Goal: Task Accomplishment & Management: Manage account settings

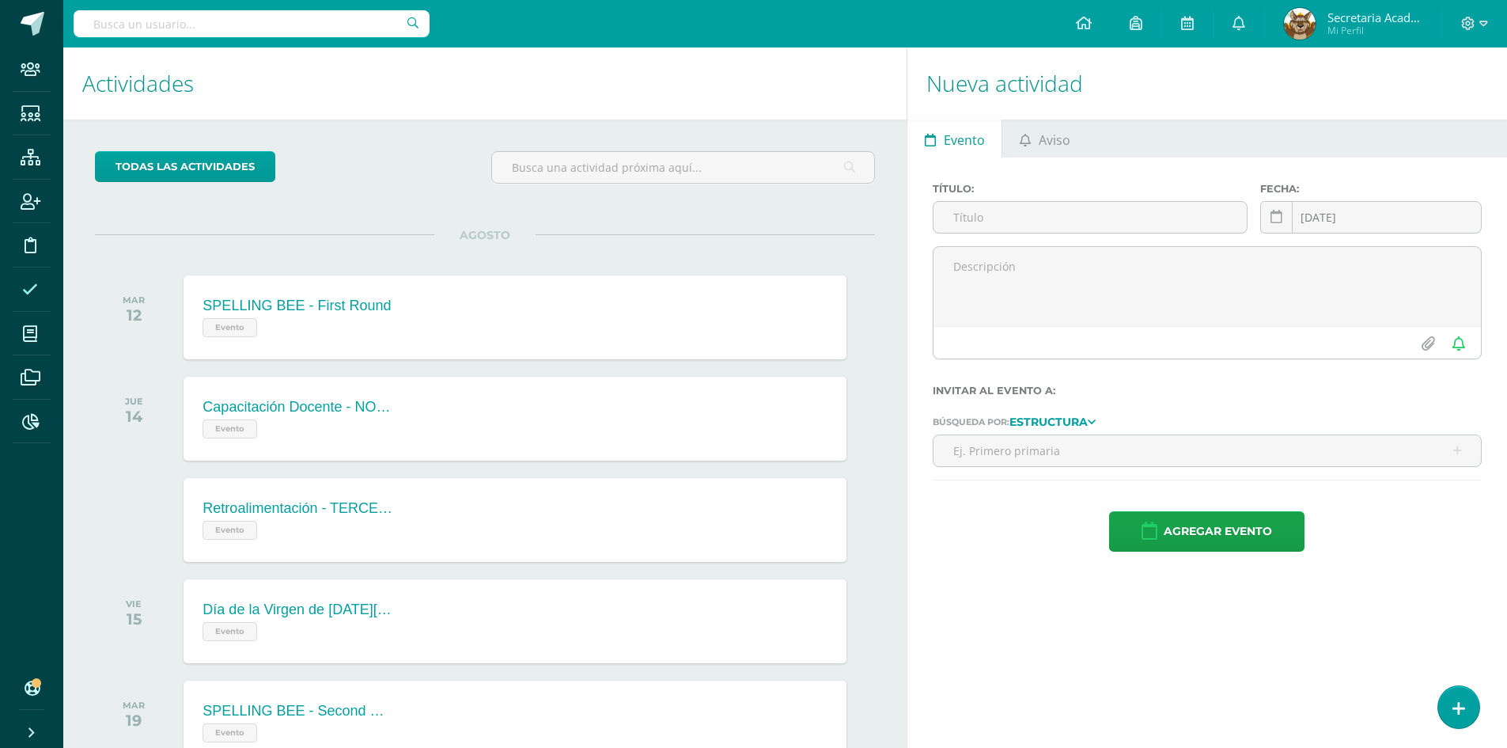
click at [30, 293] on icon at bounding box center [30, 290] width 16 height 16
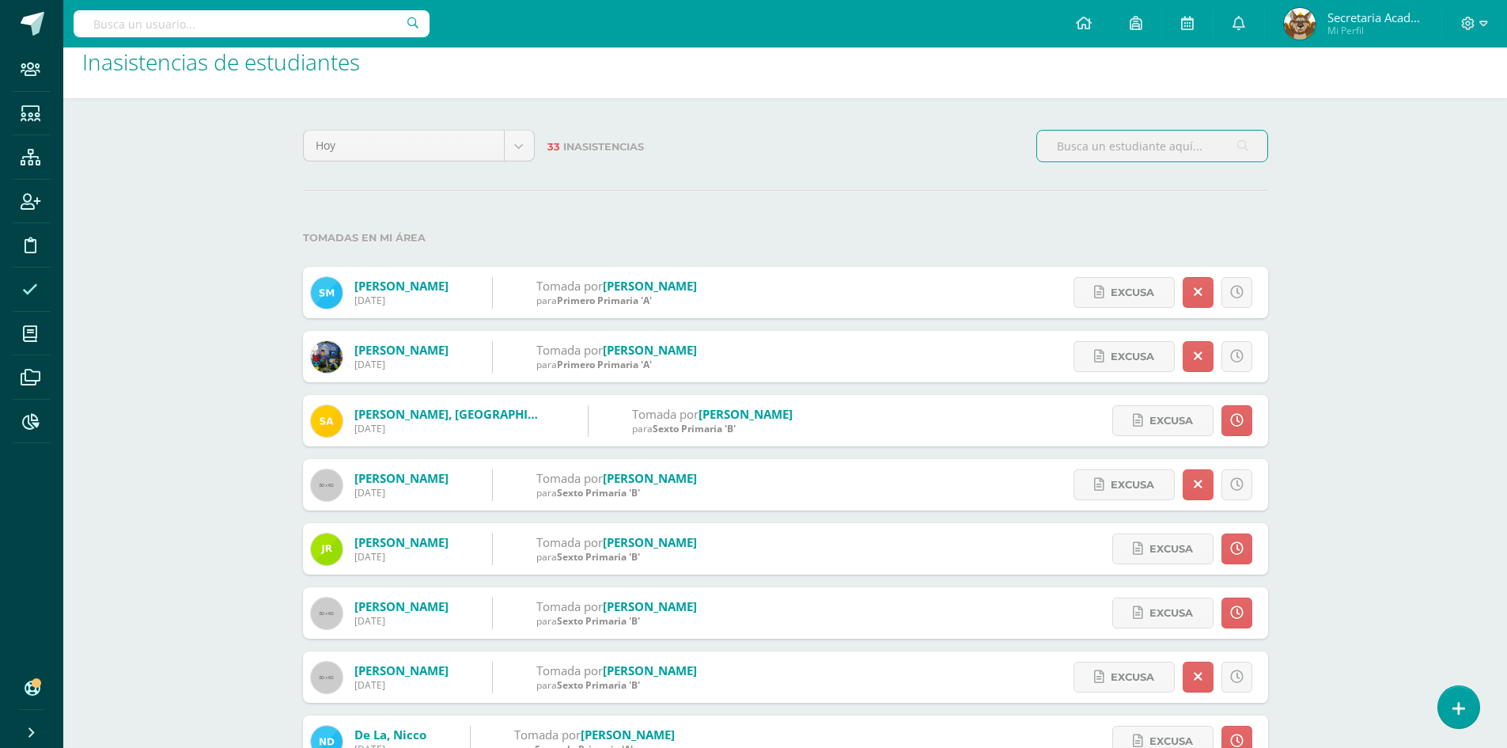
scroll to position [13, 0]
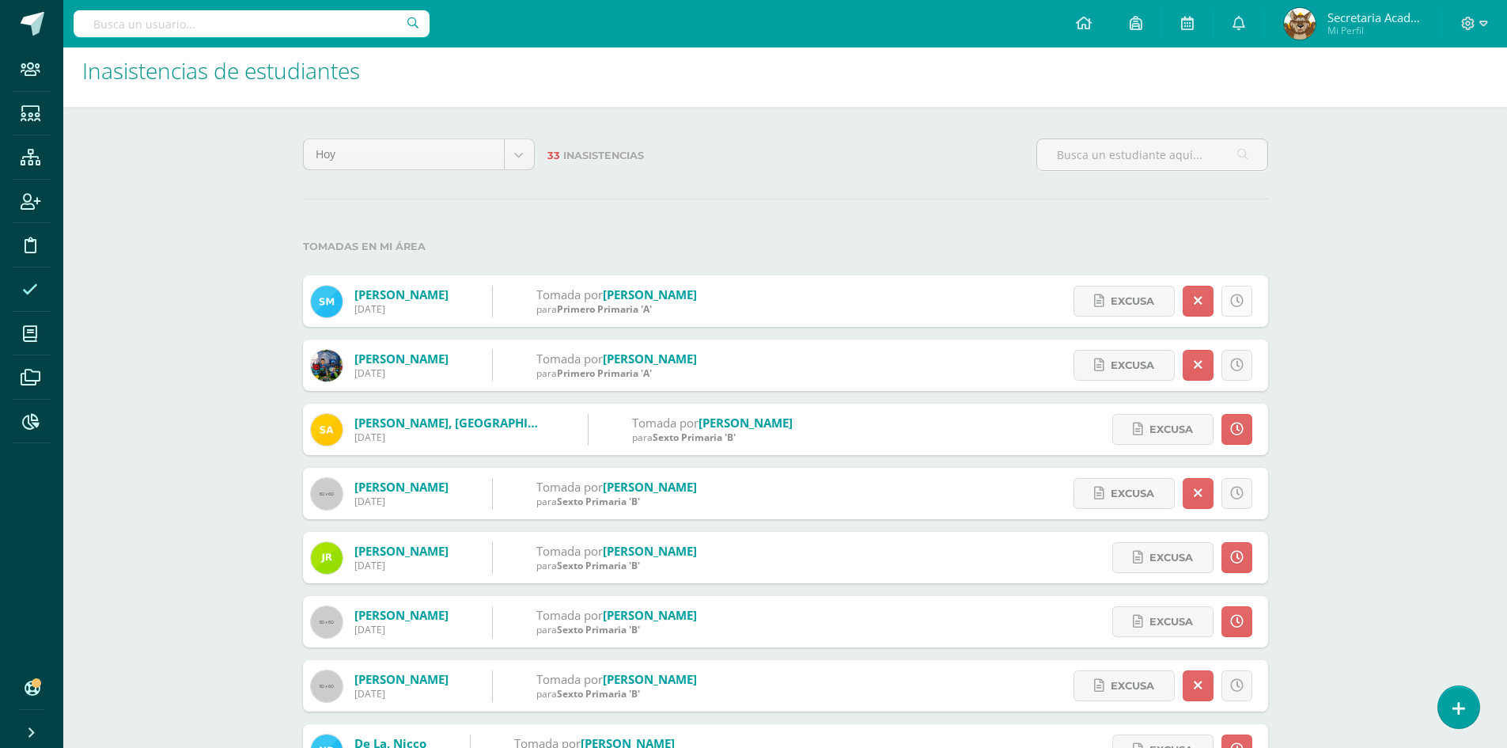
click at [1244, 297] on link at bounding box center [1236, 301] width 31 height 31
click at [1244, 300] on link at bounding box center [1236, 301] width 31 height 31
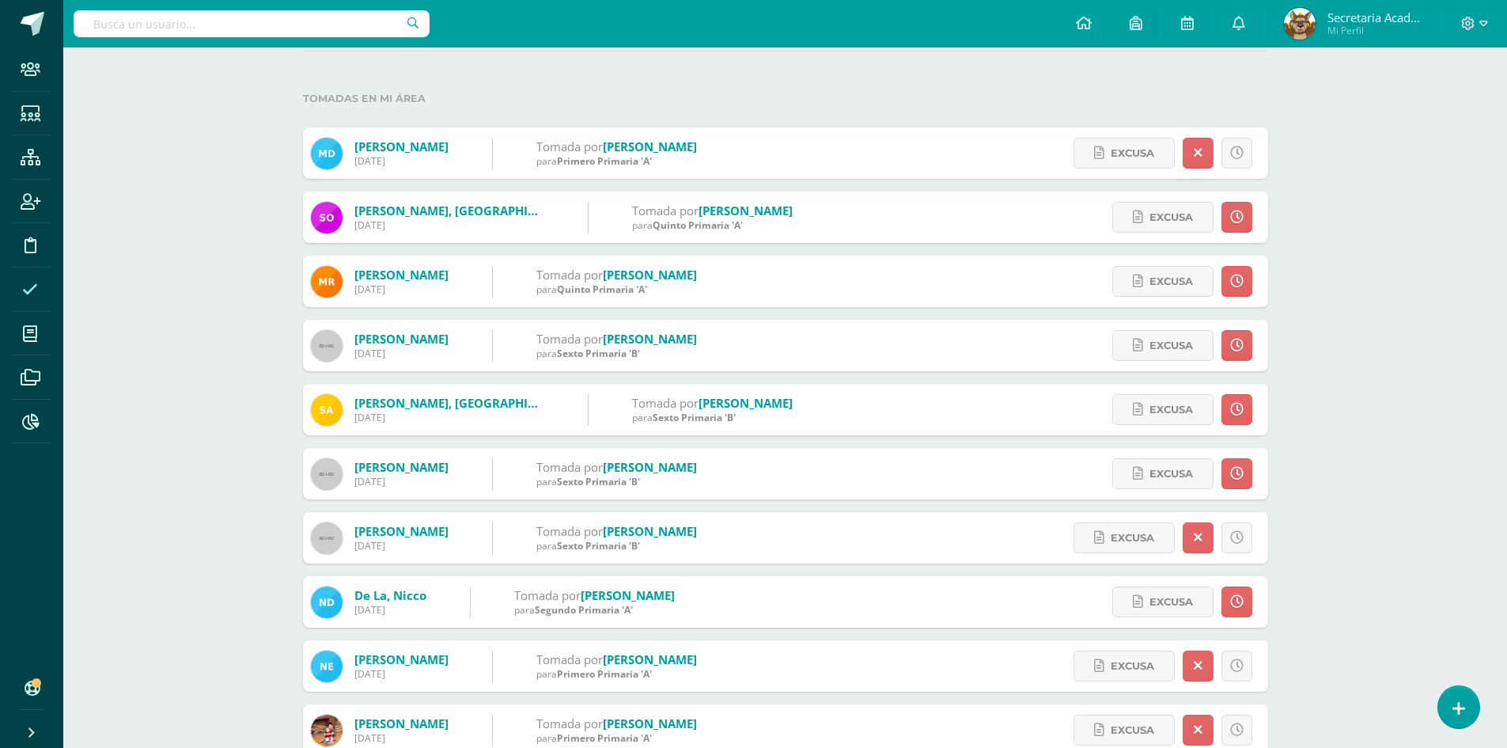
scroll to position [253, 0]
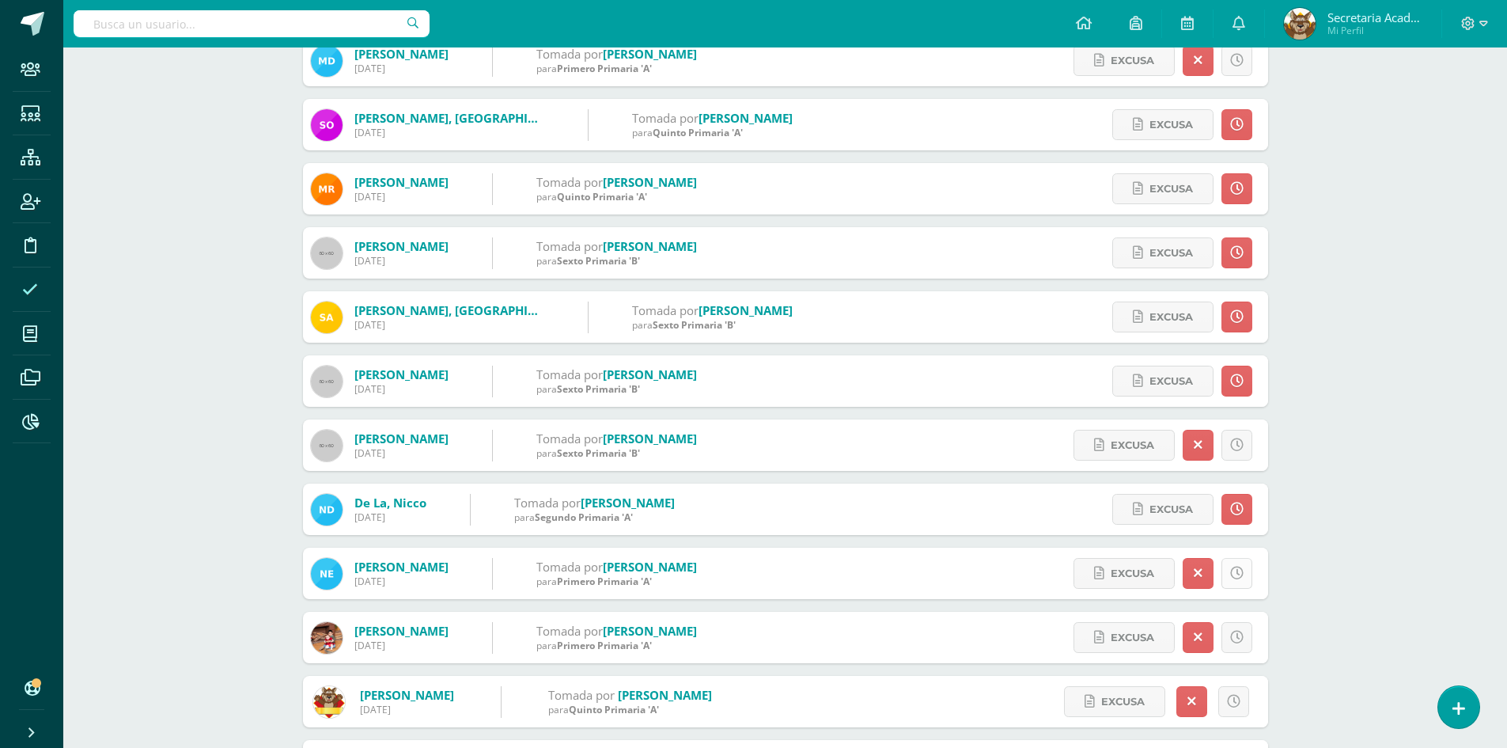
click at [1231, 571] on icon at bounding box center [1236, 572] width 13 height 13
click at [1242, 583] on link at bounding box center [1236, 573] width 31 height 31
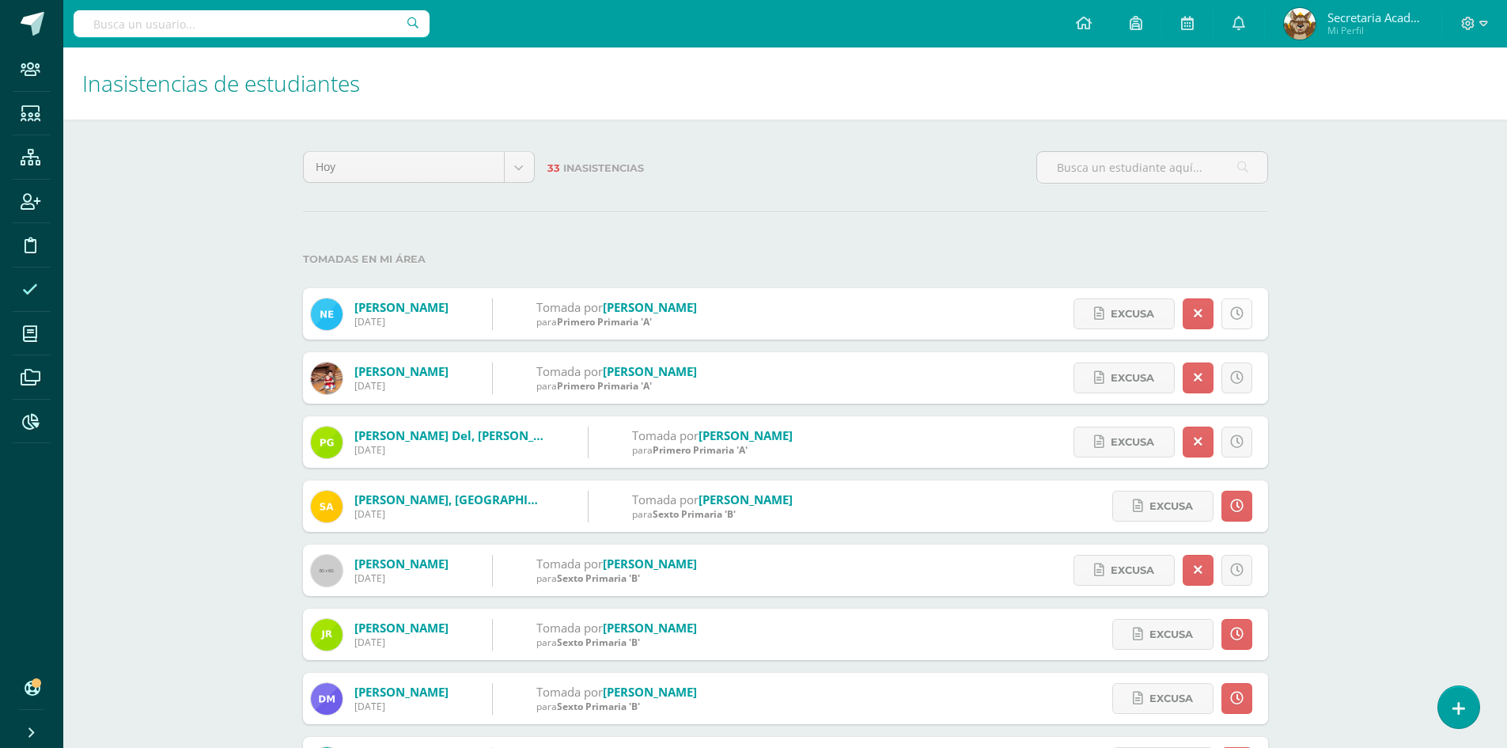
click at [1234, 311] on icon at bounding box center [1236, 313] width 13 height 13
click at [1240, 442] on icon at bounding box center [1236, 441] width 13 height 13
click at [1117, 165] on input "text" at bounding box center [1152, 167] width 230 height 31
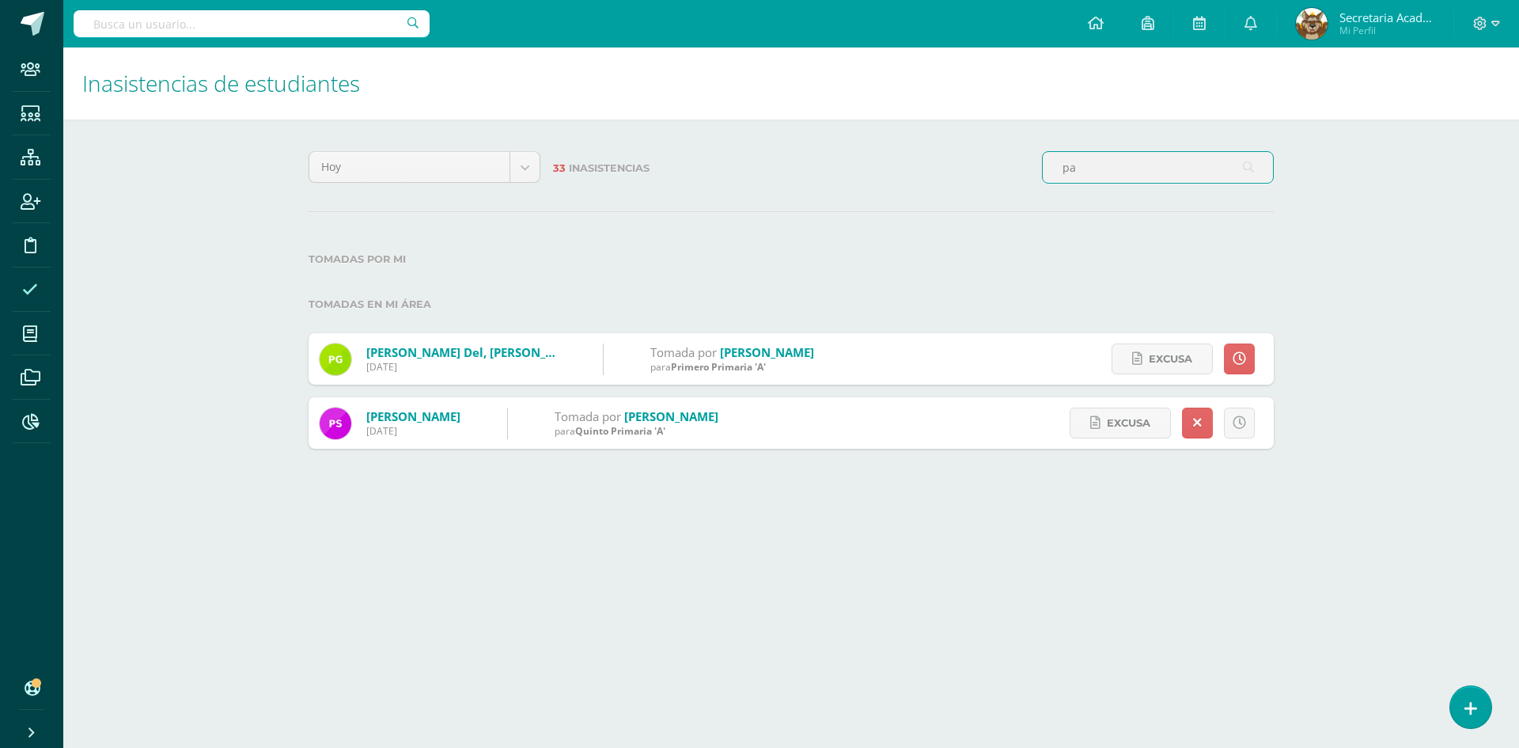
type input "p"
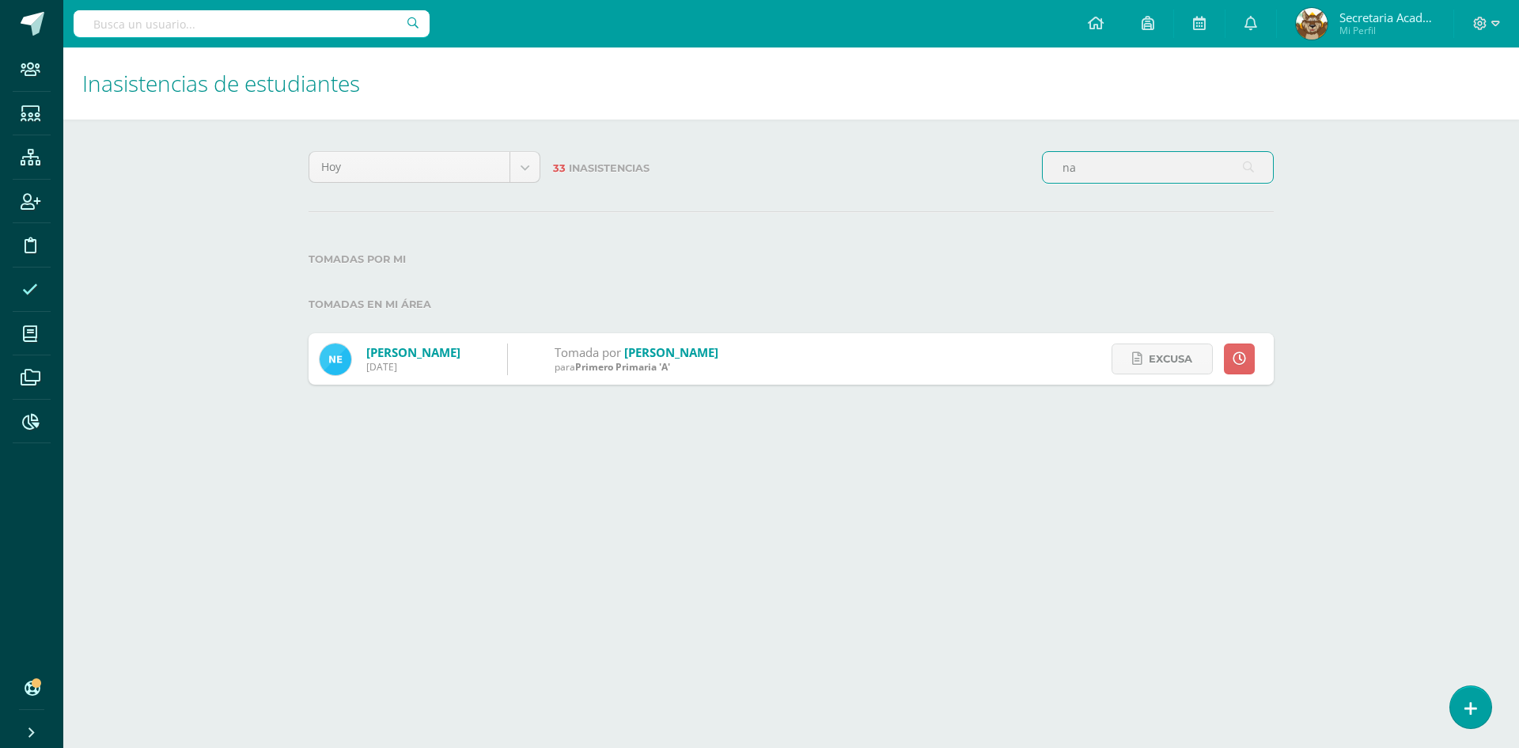
type input "n"
click at [1124, 165] on input "maxi" at bounding box center [1158, 167] width 230 height 31
click at [1240, 358] on icon at bounding box center [1239, 358] width 13 height 13
click at [1108, 164] on input "maxi" at bounding box center [1158, 167] width 230 height 31
type input "m"
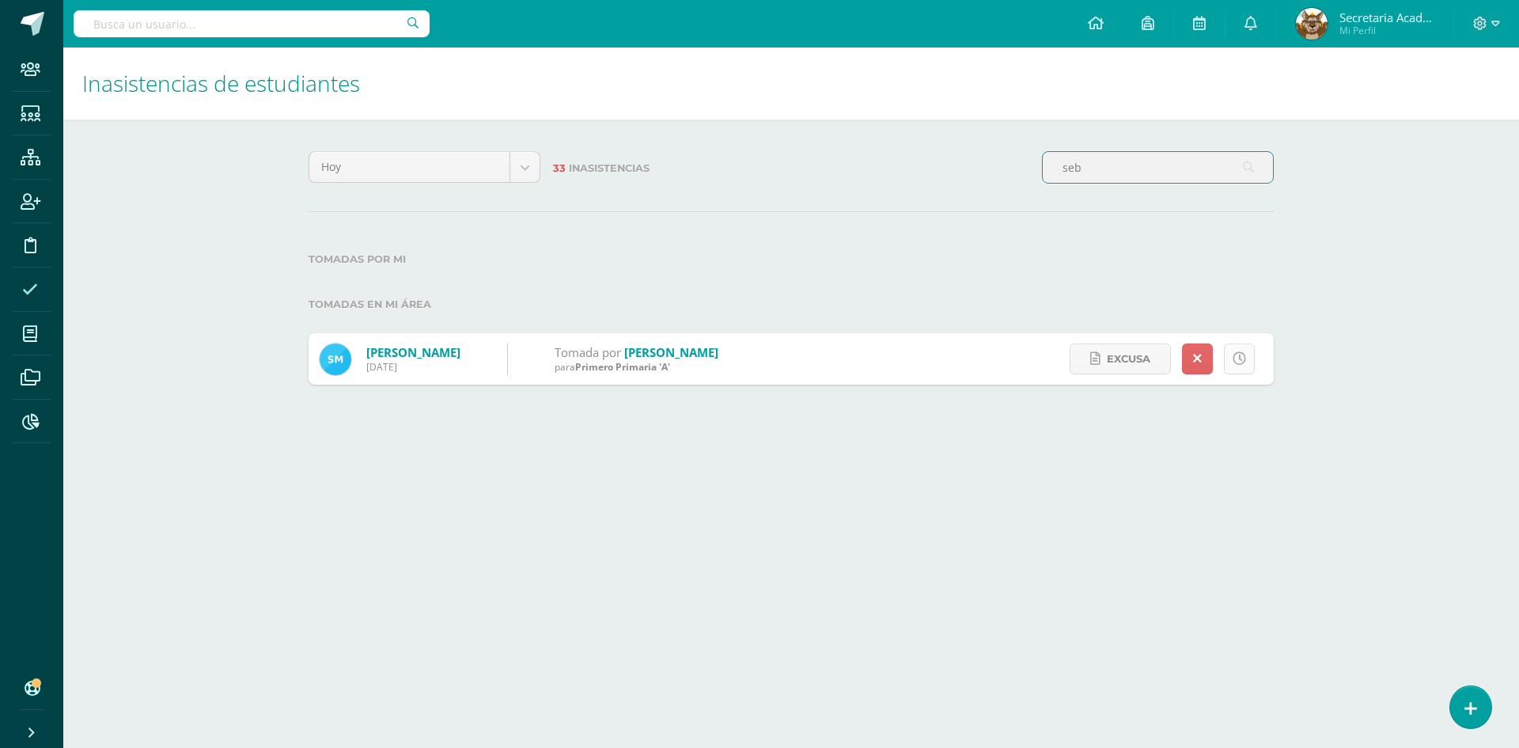
click at [1241, 358] on icon at bounding box center [1239, 358] width 13 height 13
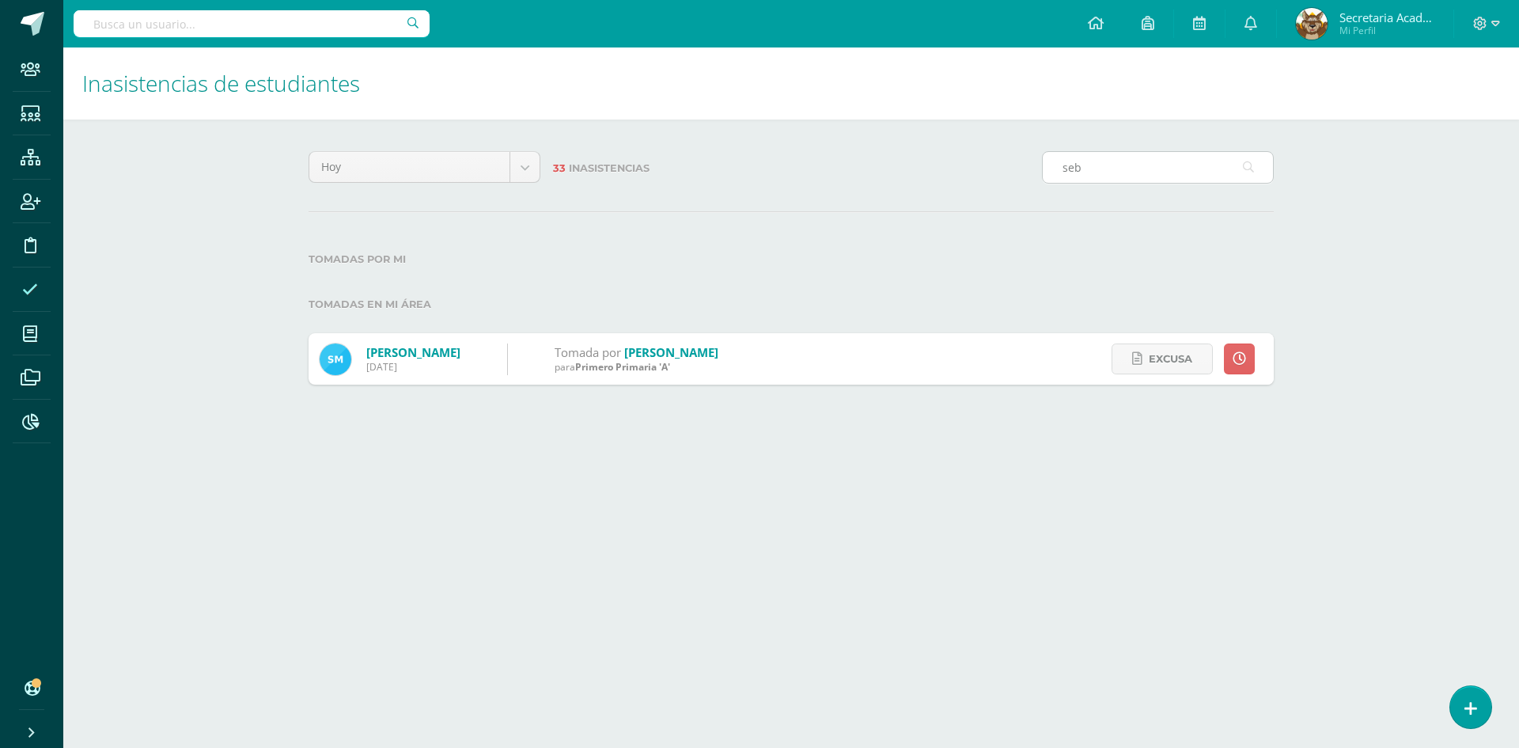
click at [1111, 176] on input "seb" at bounding box center [1158, 167] width 230 height 31
type input "s"
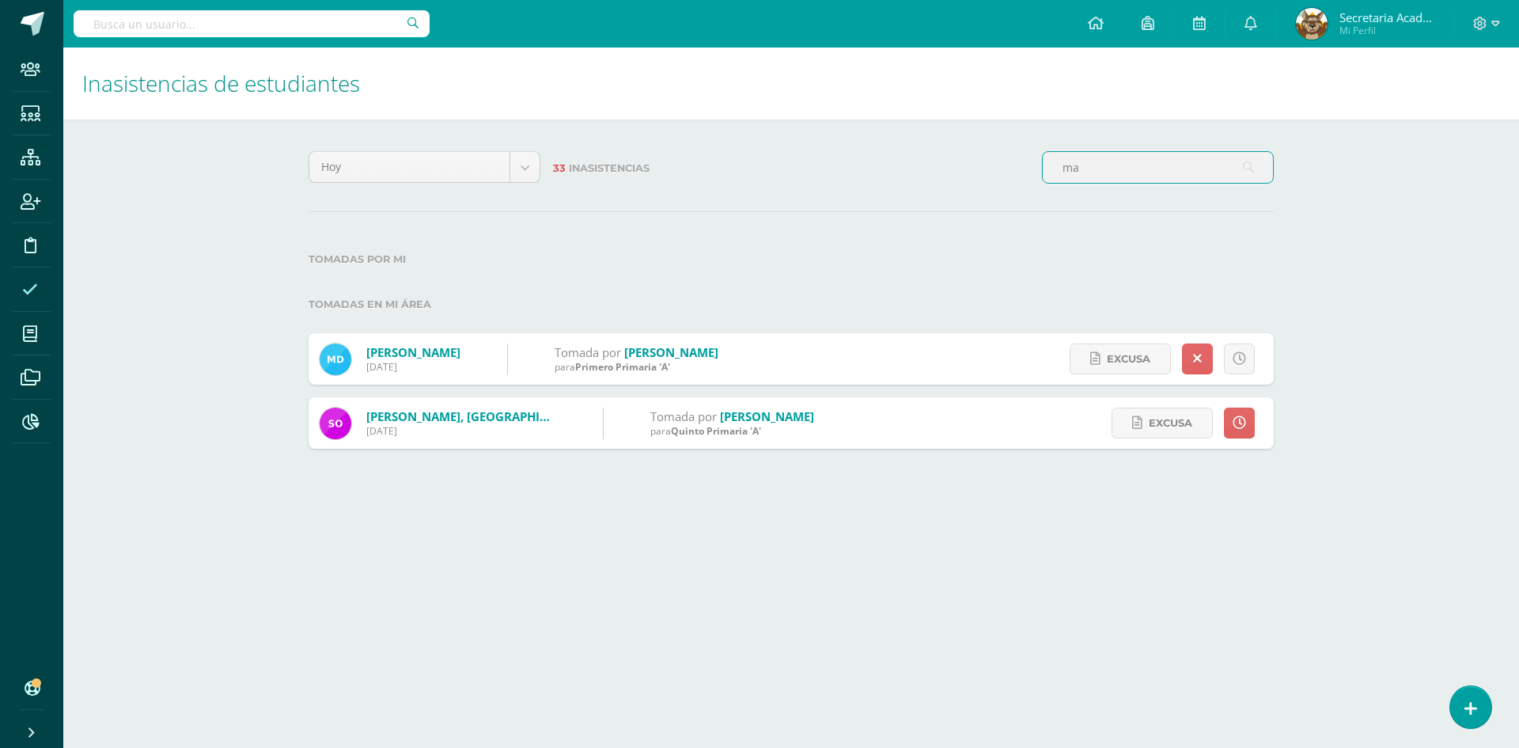
type input "m"
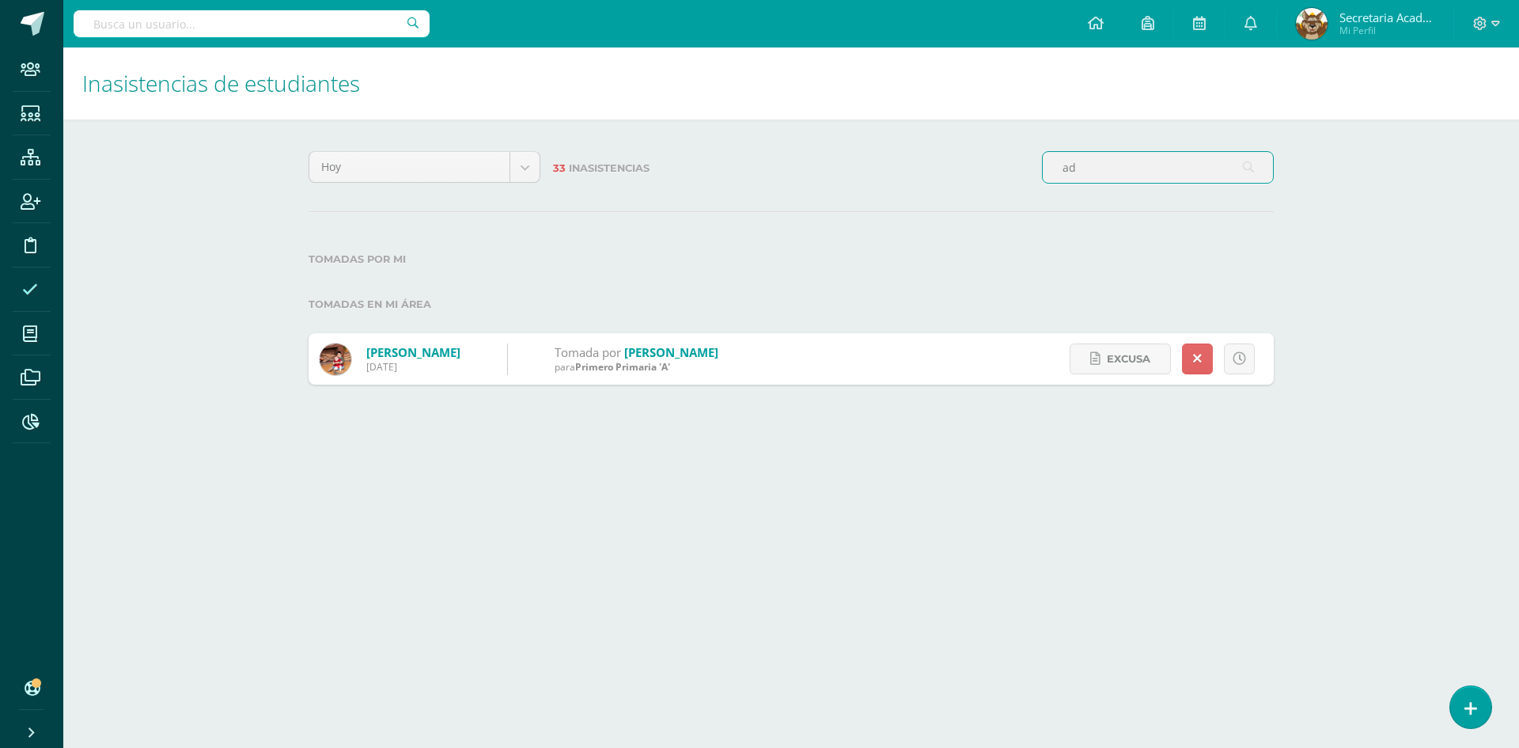
type input "a"
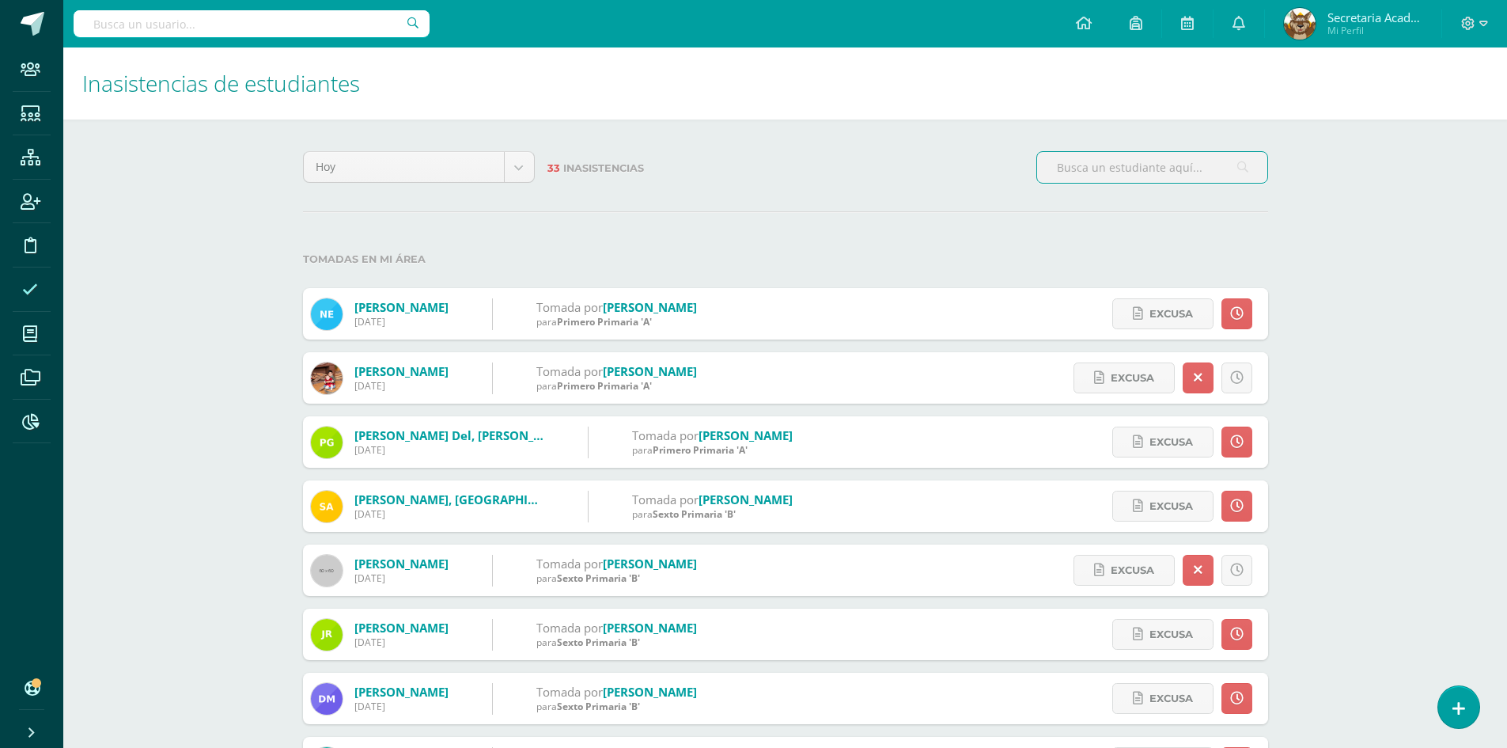
click at [1102, 172] on input "text" at bounding box center [1152, 167] width 230 height 31
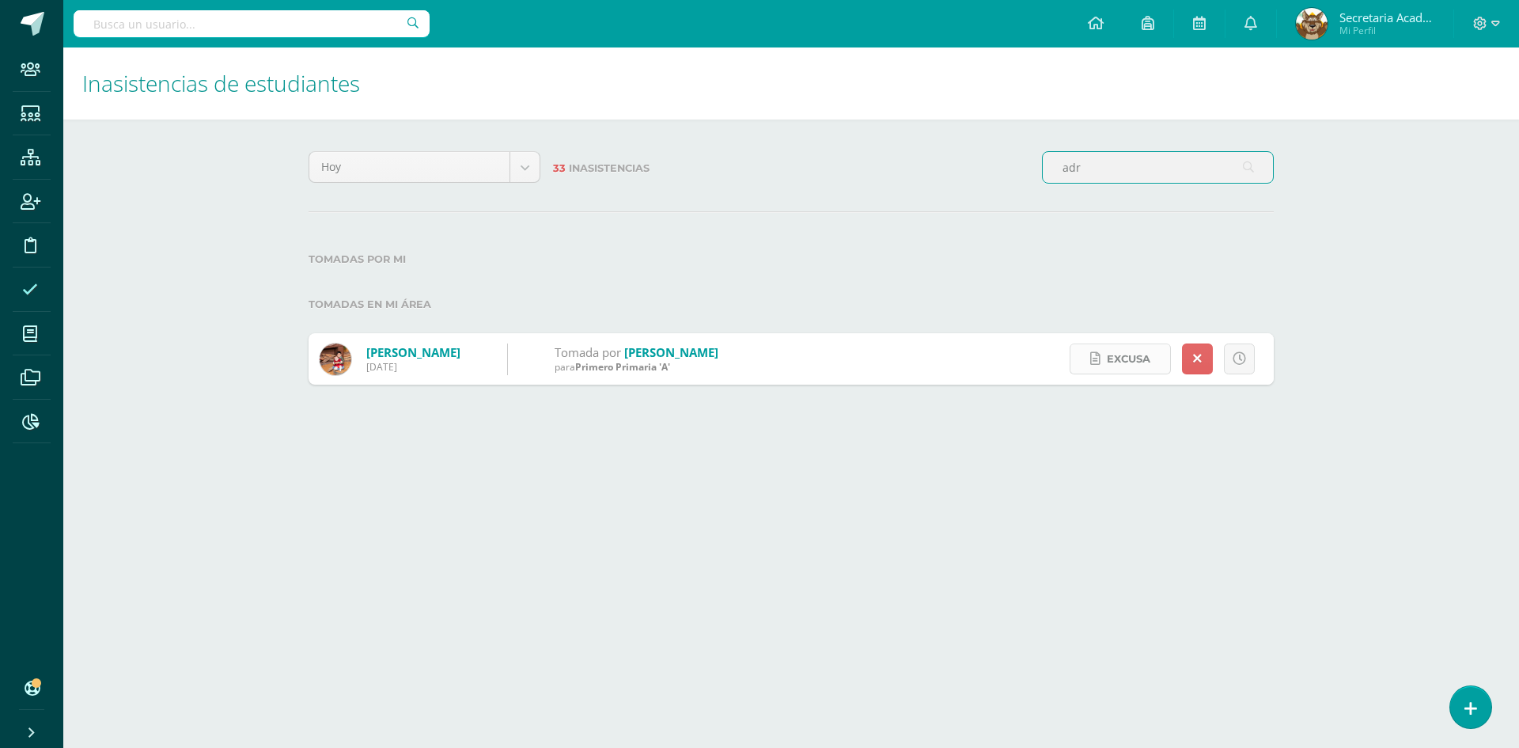
type input "adr"
click at [1108, 358] on span "Excusa" at bounding box center [1129, 358] width 44 height 29
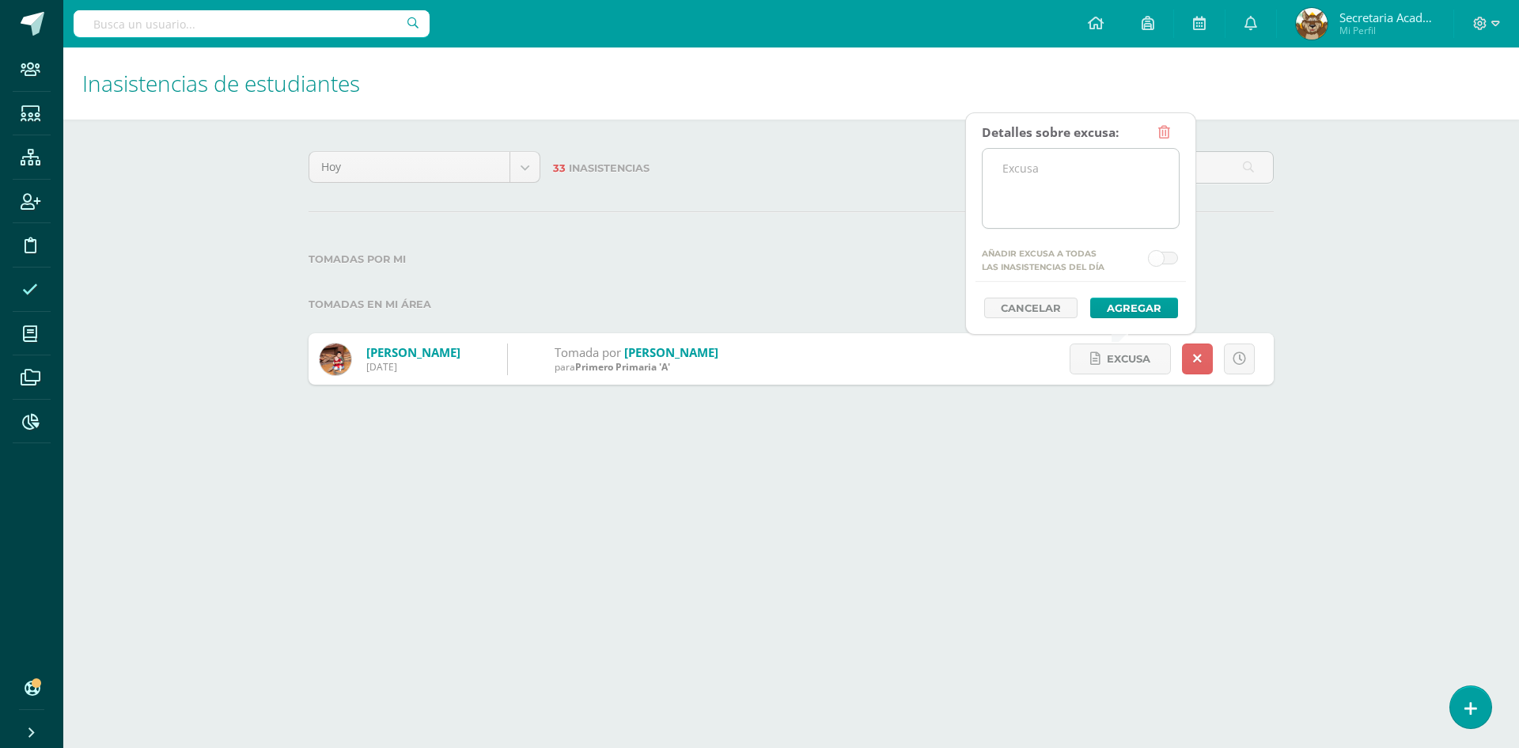
click at [1039, 165] on textarea at bounding box center [1081, 188] width 196 height 79
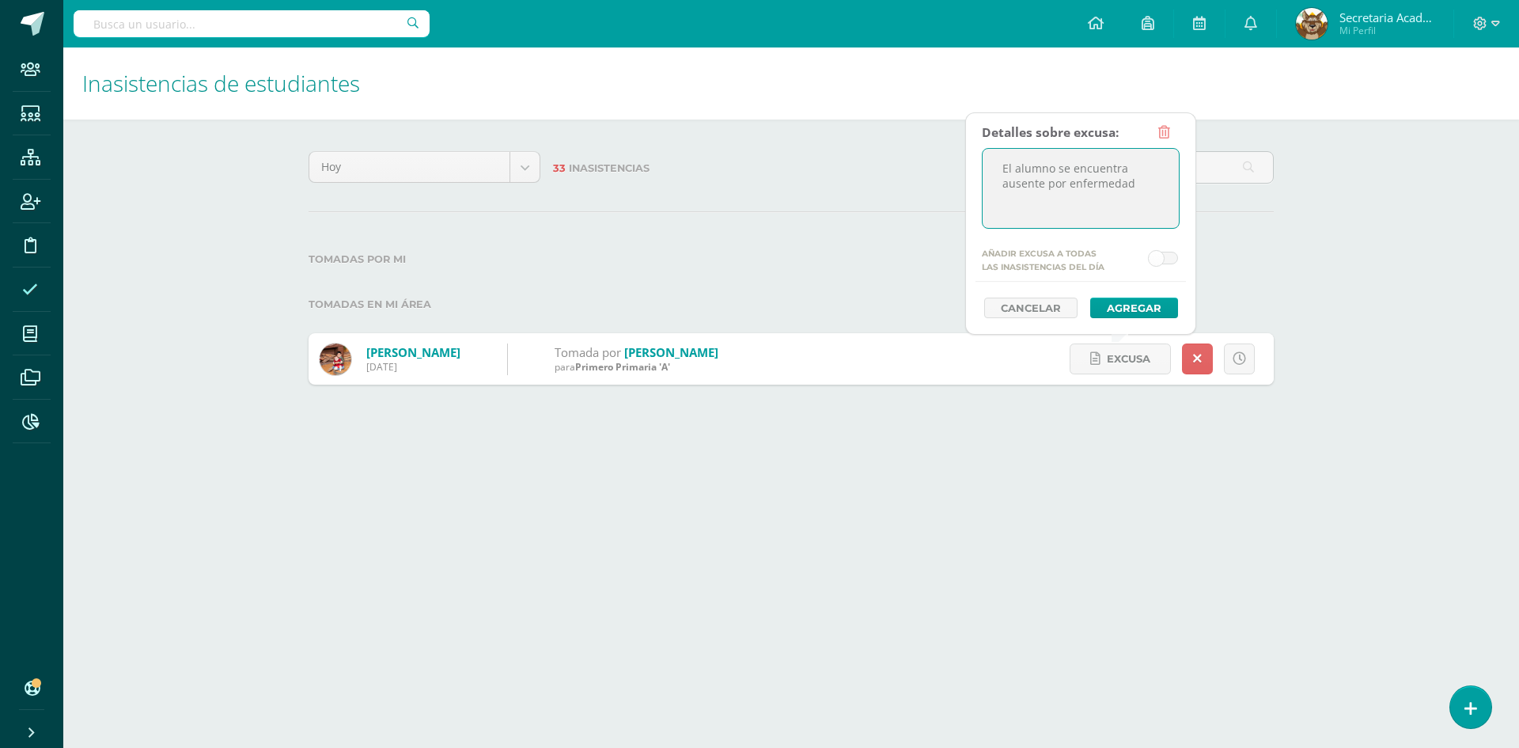
paste textarea "Dolor de garganta y fiebre."
click at [1002, 200] on textarea "El alumno se encuentra ausente por enfermedad Dolor de garganta y fiebre." at bounding box center [1081, 188] width 196 height 79
click at [1151, 195] on textarea "El alumno se encuentra ausente por enfermedad (Dolor de garganta y fiebre." at bounding box center [1081, 188] width 196 height 79
type textarea "El alumno se encuentra ausente por enfermedad (Dolor de garganta y fiebre)"
click at [1137, 305] on button "Agregar" at bounding box center [1134, 307] width 88 height 21
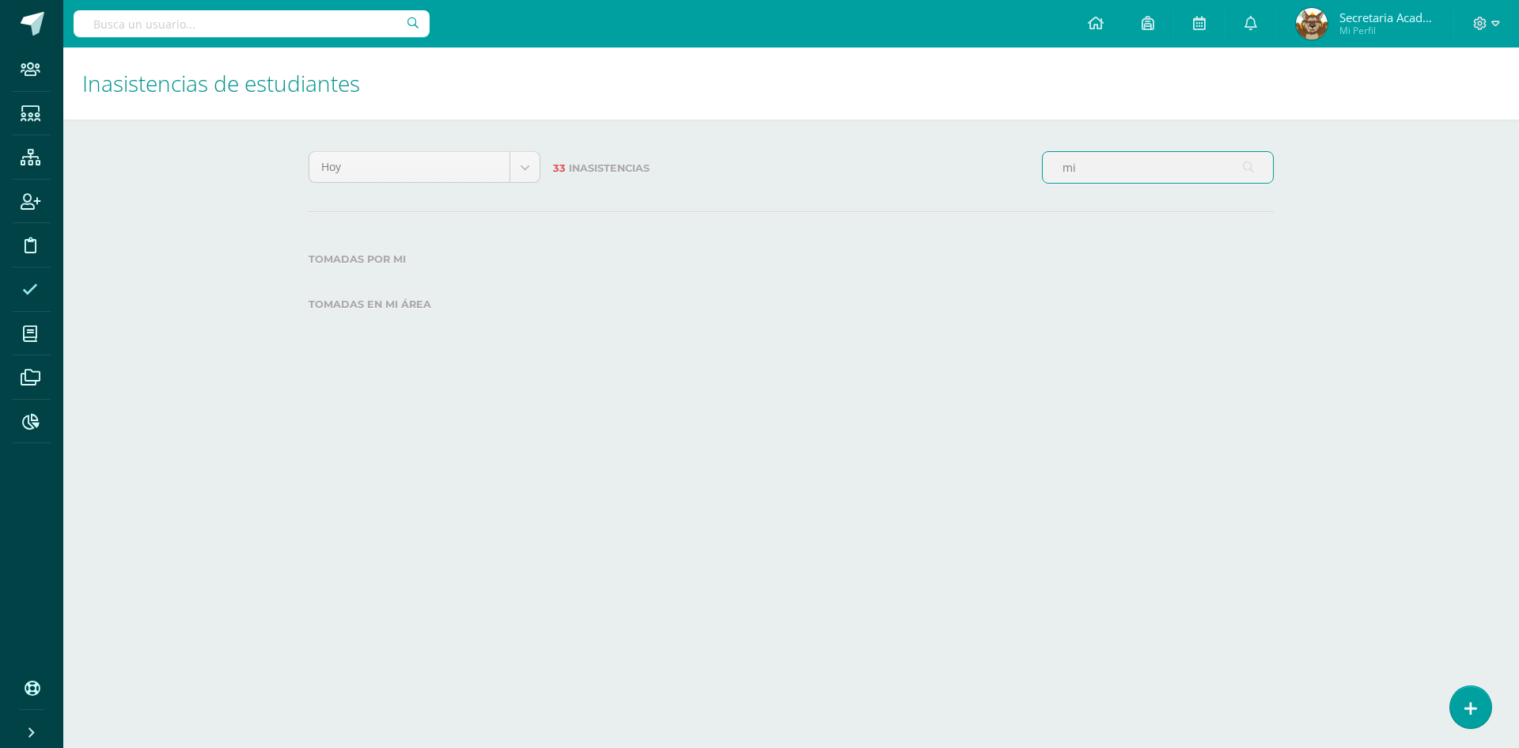
type input "m"
type input "c"
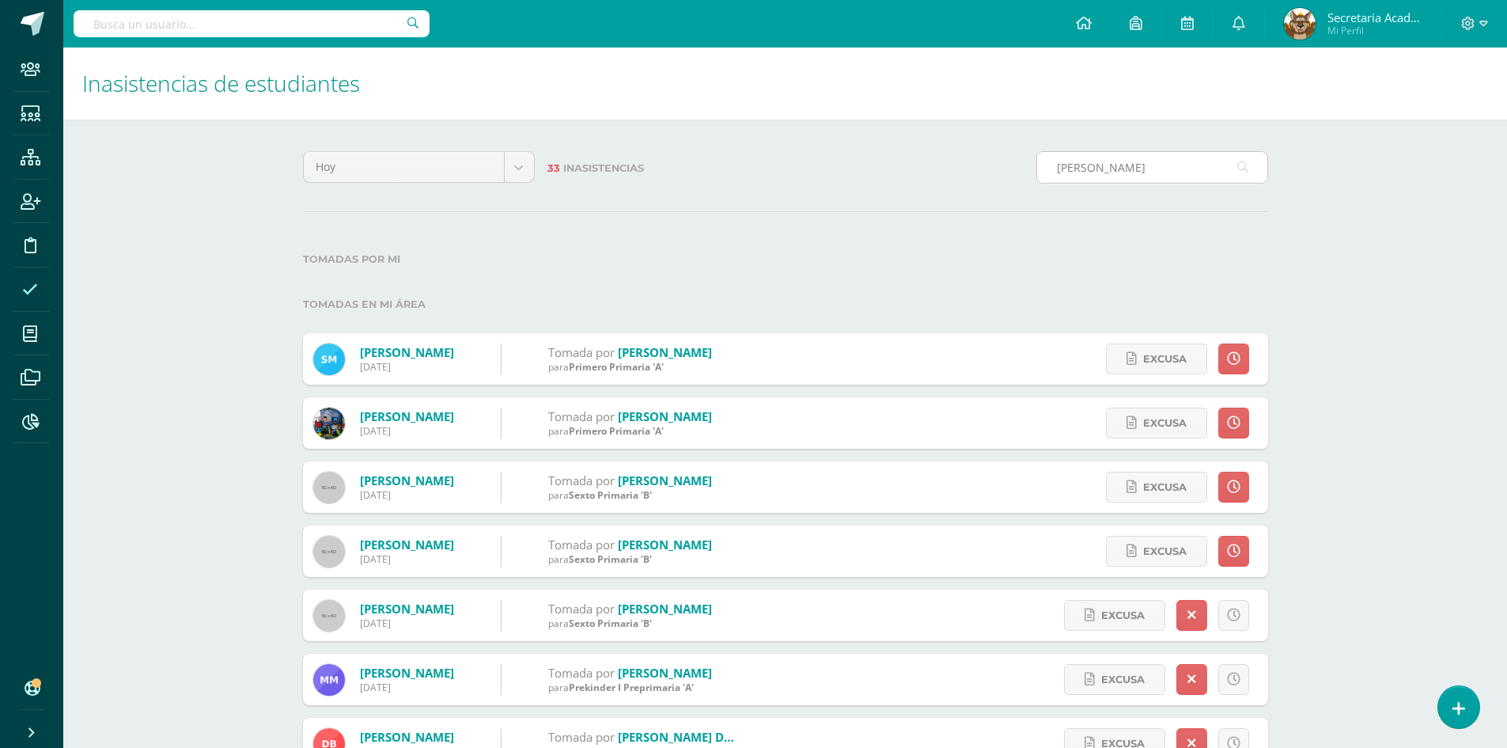
click at [1115, 172] on input "mateo" at bounding box center [1152, 167] width 230 height 31
type input "m"
type input "mateo"
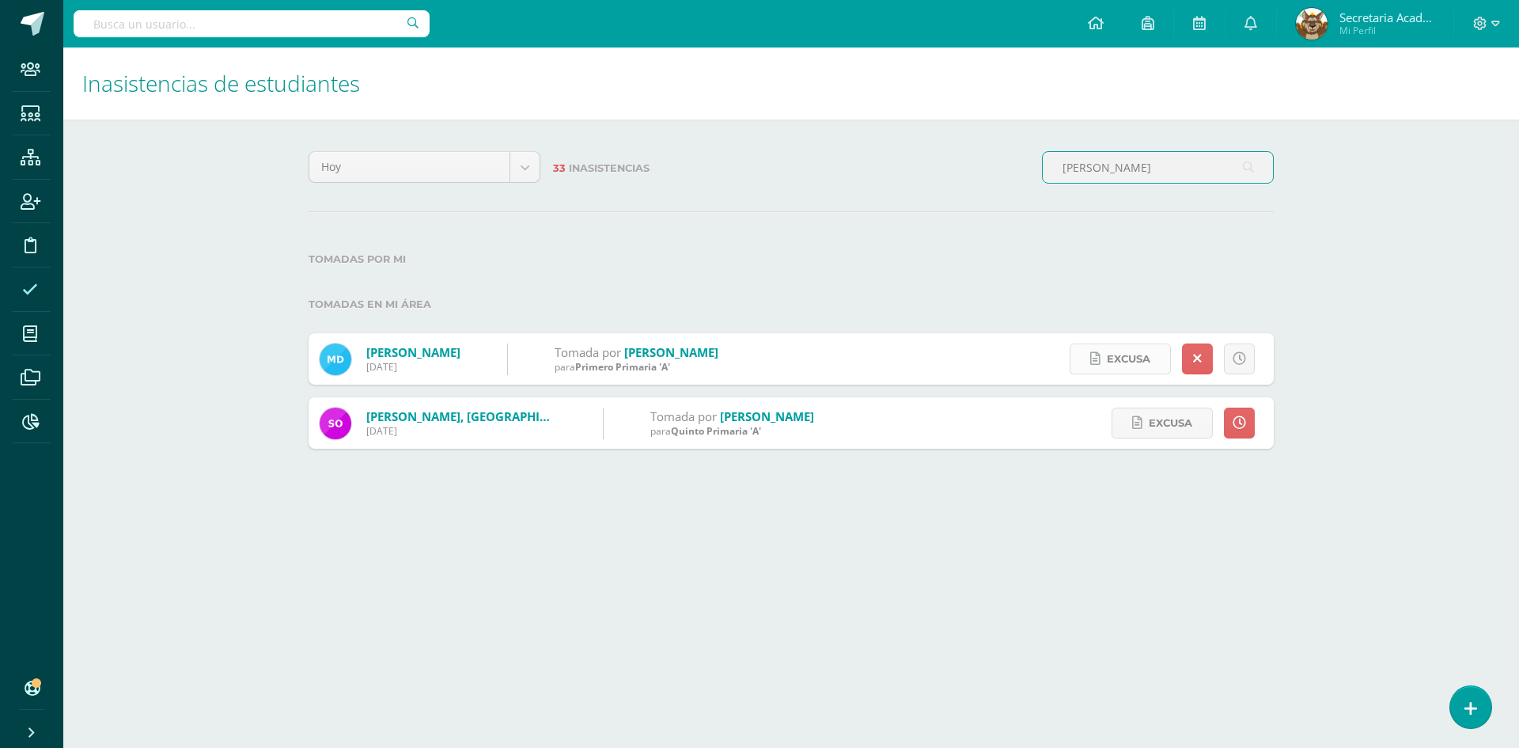
click at [1130, 358] on span "Excusa" at bounding box center [1129, 358] width 44 height 29
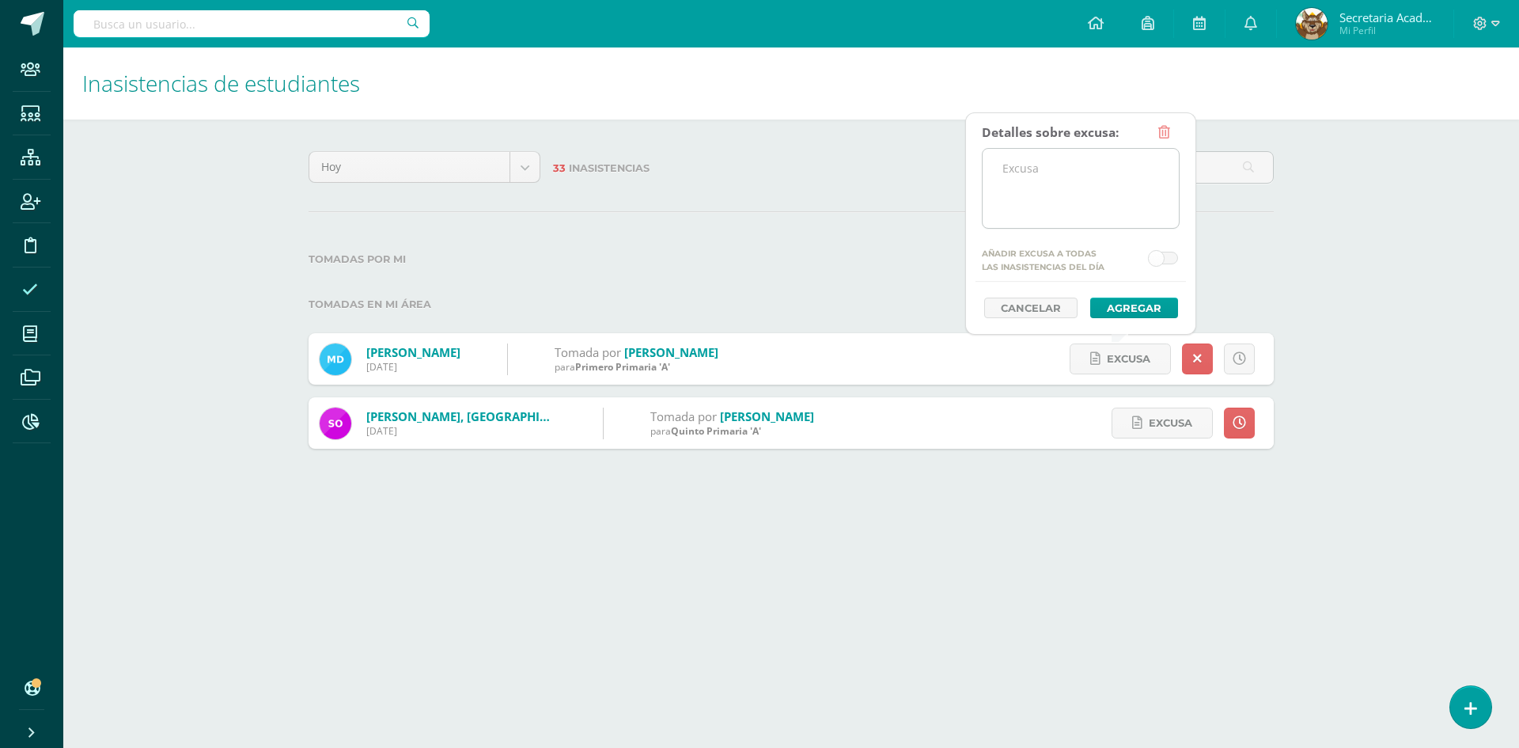
click at [1089, 193] on textarea at bounding box center [1081, 188] width 196 height 79
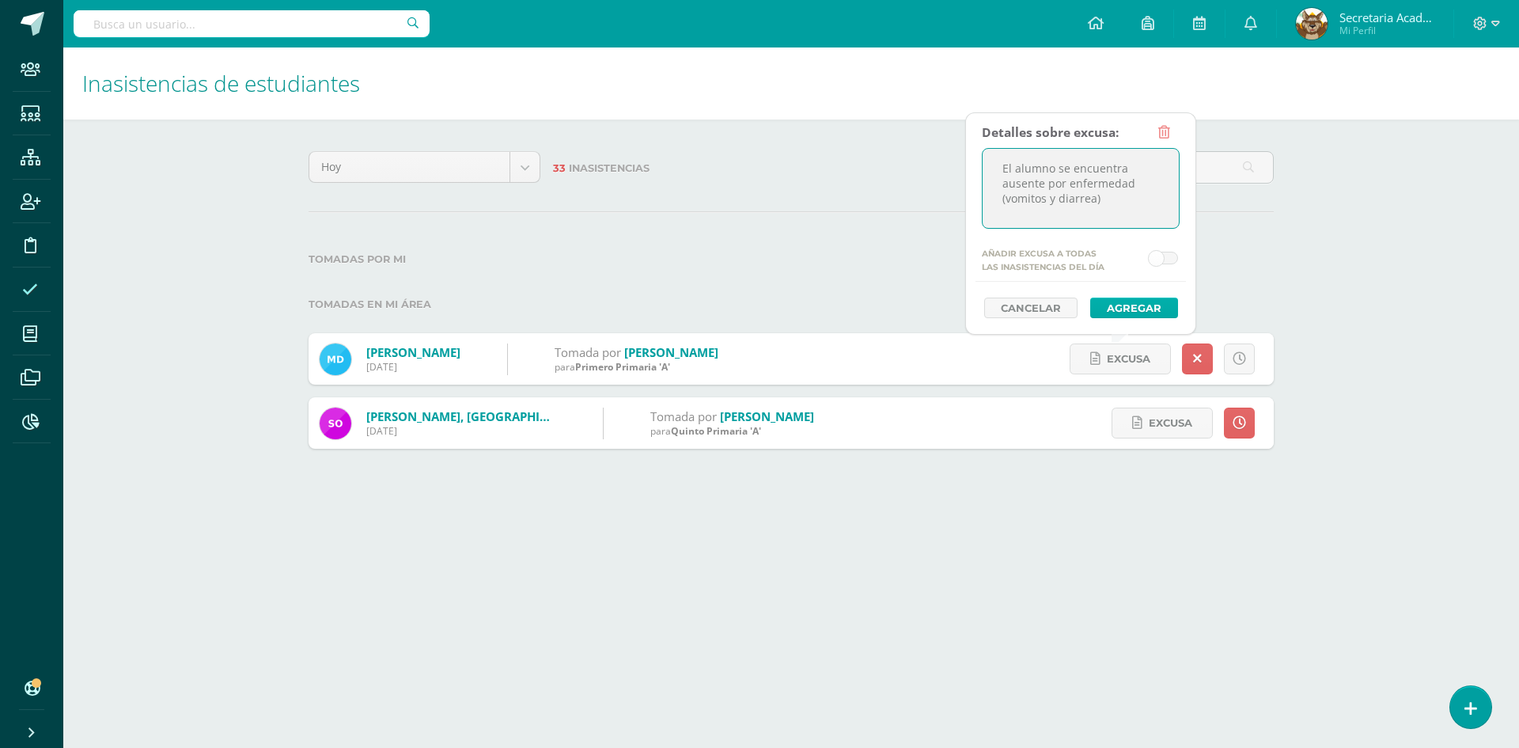
type textarea "El alumno se encuentra ausente por enfermedad (vomitos y diarrea)"
click at [1132, 309] on button "Agregar" at bounding box center [1134, 307] width 88 height 21
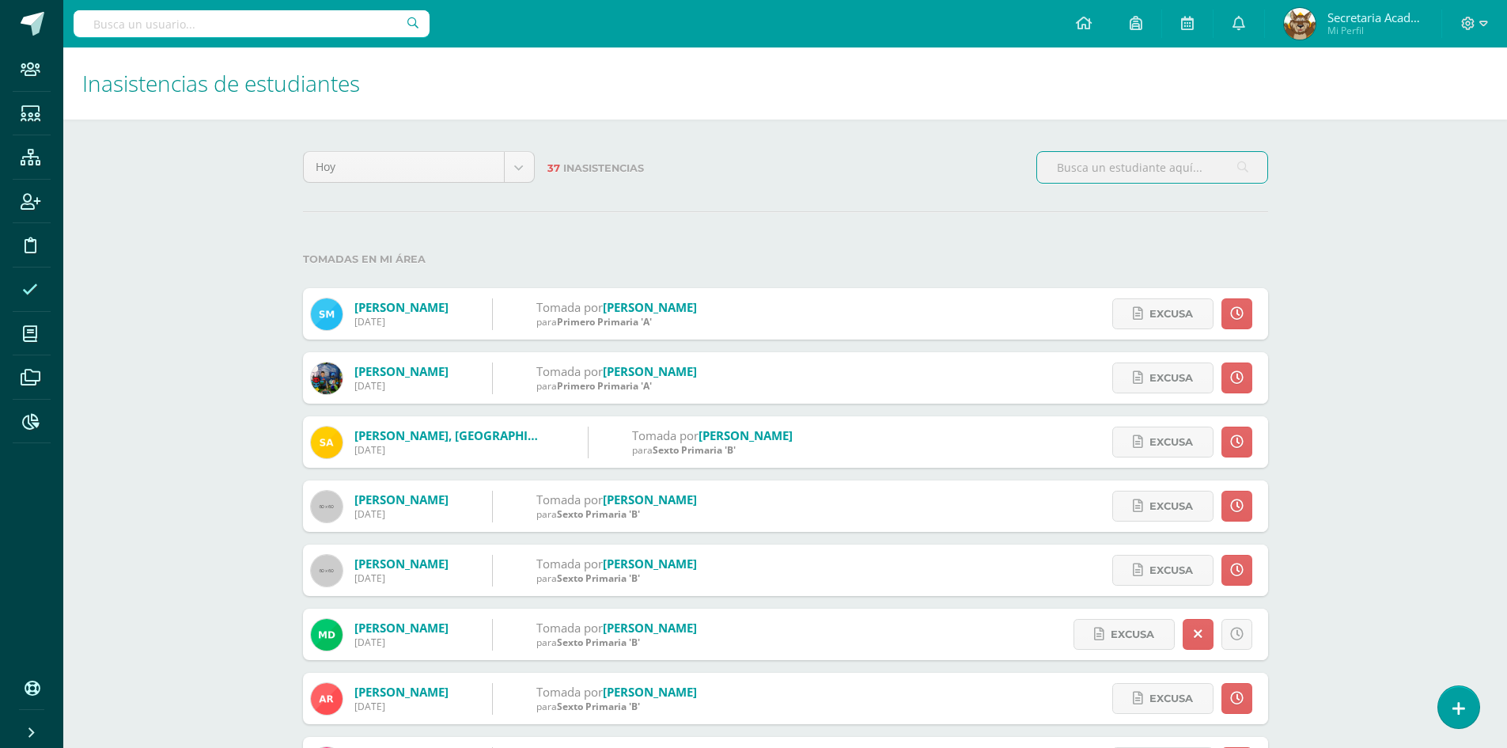
click at [1082, 164] on input "text" at bounding box center [1152, 167] width 230 height 31
click at [1100, 164] on input "text" at bounding box center [1152, 167] width 230 height 31
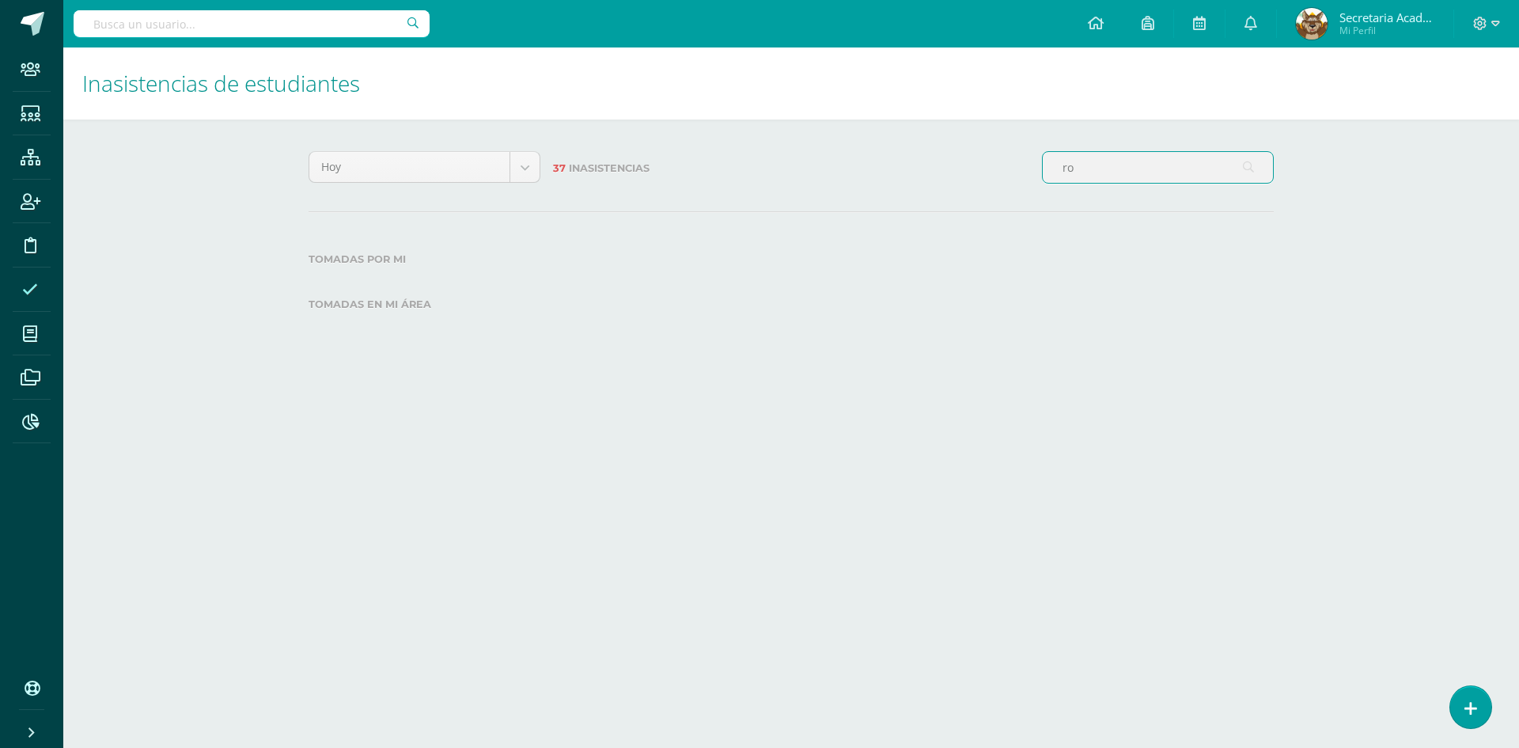
type input "r"
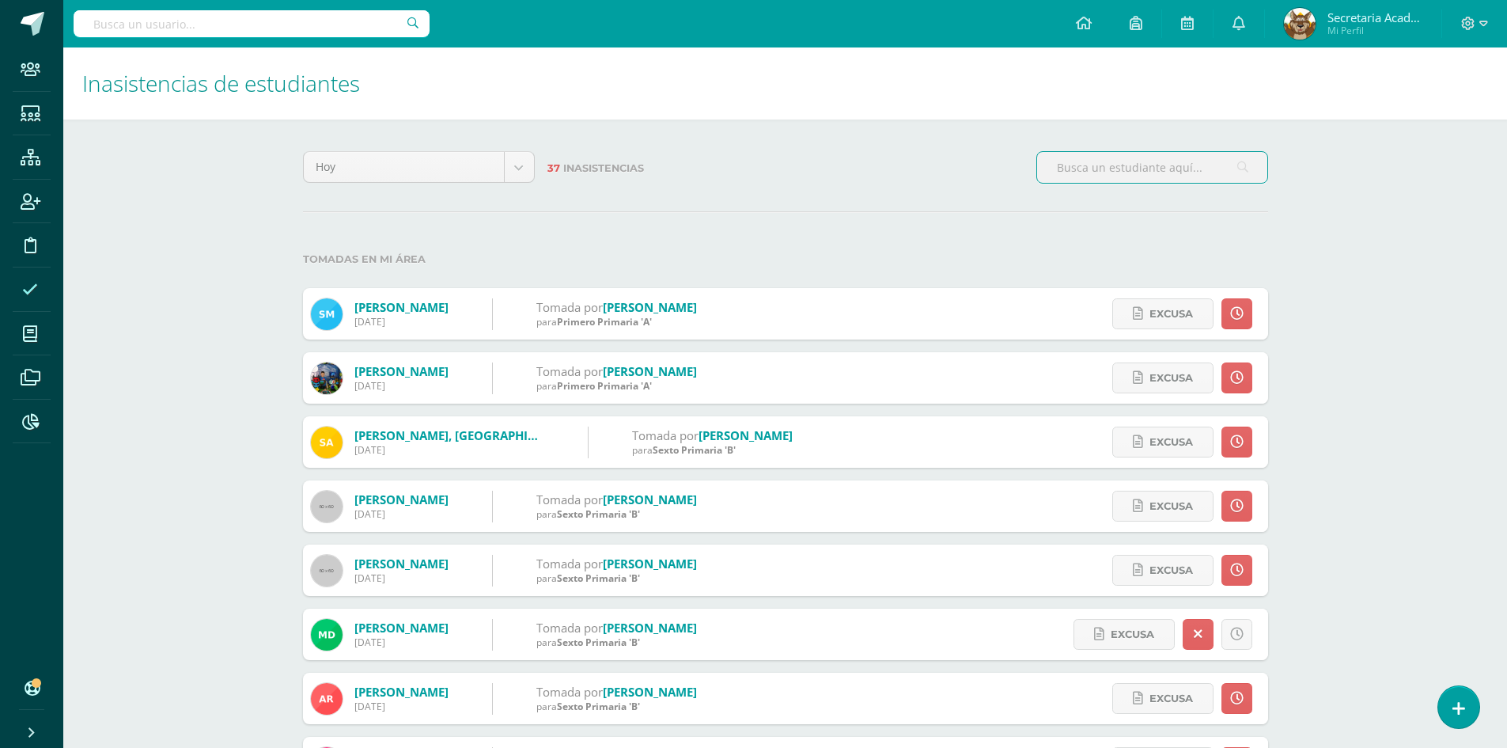
drag, startPoint x: 32, startPoint y: 415, endPoint x: 1044, endPoint y: 358, distance: 1013.4
click at [30, 416] on icon at bounding box center [30, 422] width 17 height 16
